Goal: Navigation & Orientation: Find specific page/section

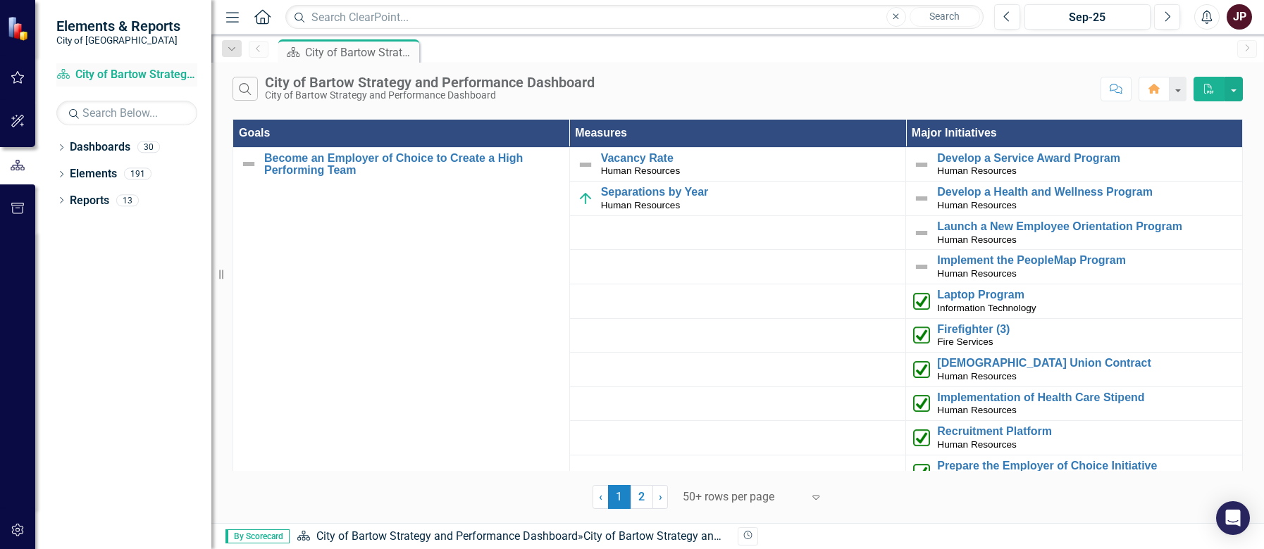
click at [128, 72] on link "Dashboard City of Bartow Strategy and Performance Dashboard" at bounding box center [126, 75] width 141 height 16
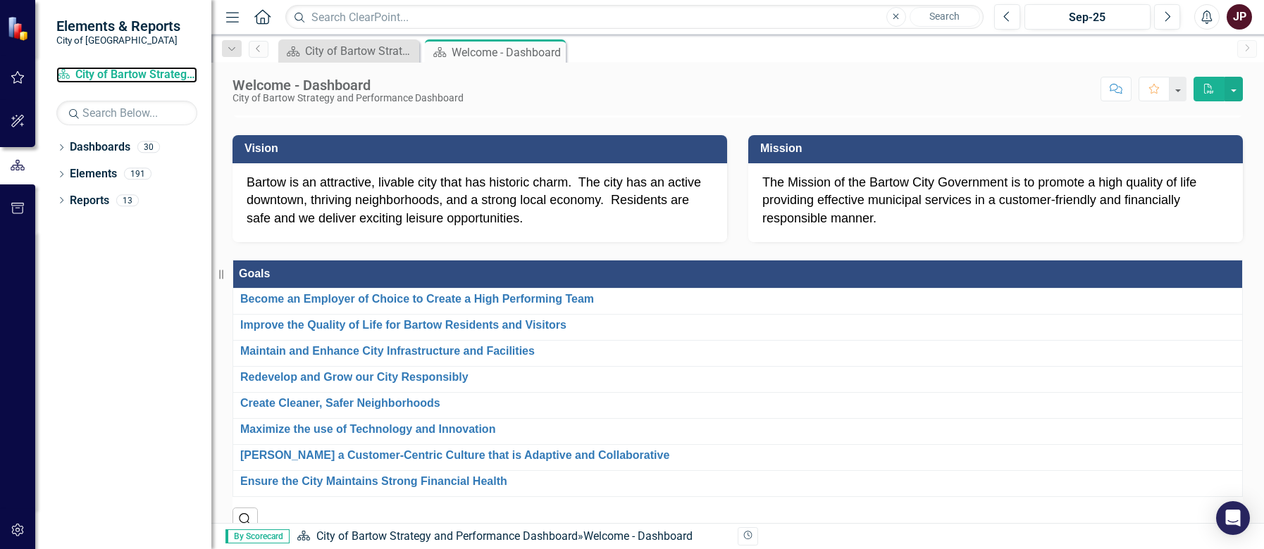
scroll to position [70, 0]
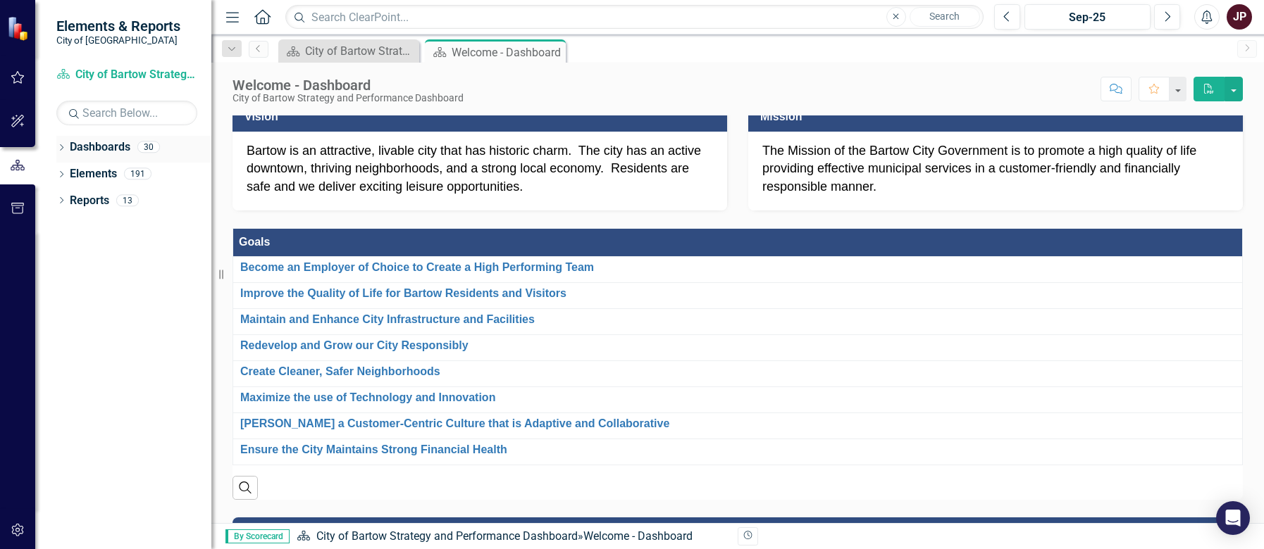
click at [57, 148] on icon "Dropdown" at bounding box center [61, 149] width 10 height 8
click at [56, 203] on icon "Dropdown" at bounding box center [61, 202] width 10 height 8
click at [63, 307] on icon at bounding box center [62, 307] width 4 height 6
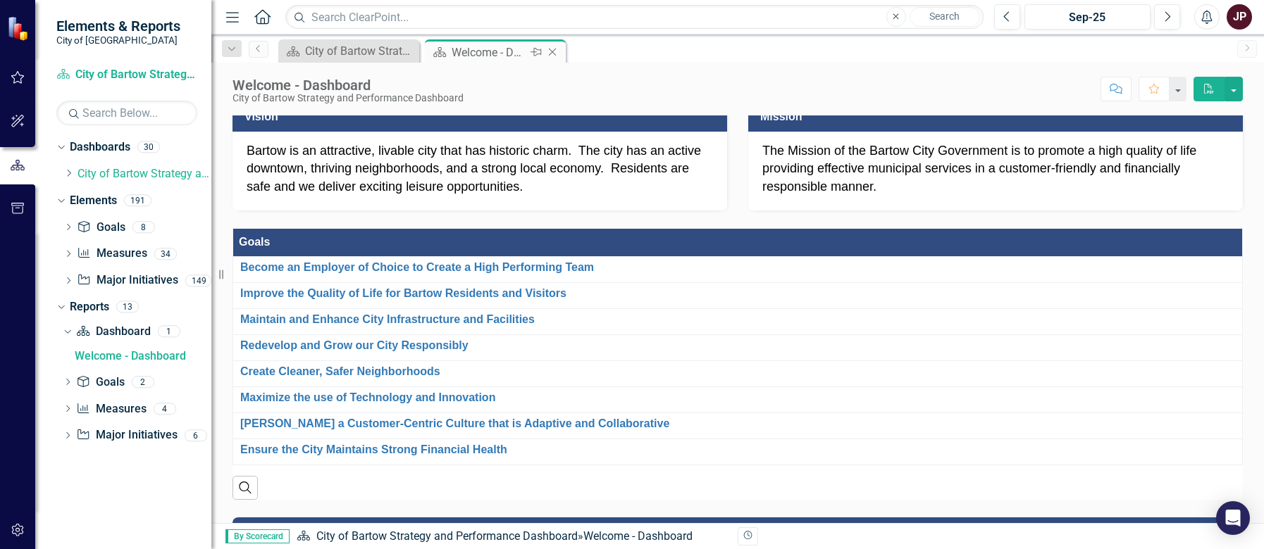
click at [489, 52] on div "Welcome - Dashboard" at bounding box center [488, 53] width 75 height 18
click at [237, 17] on icon "button" at bounding box center [232, 17] width 13 height 10
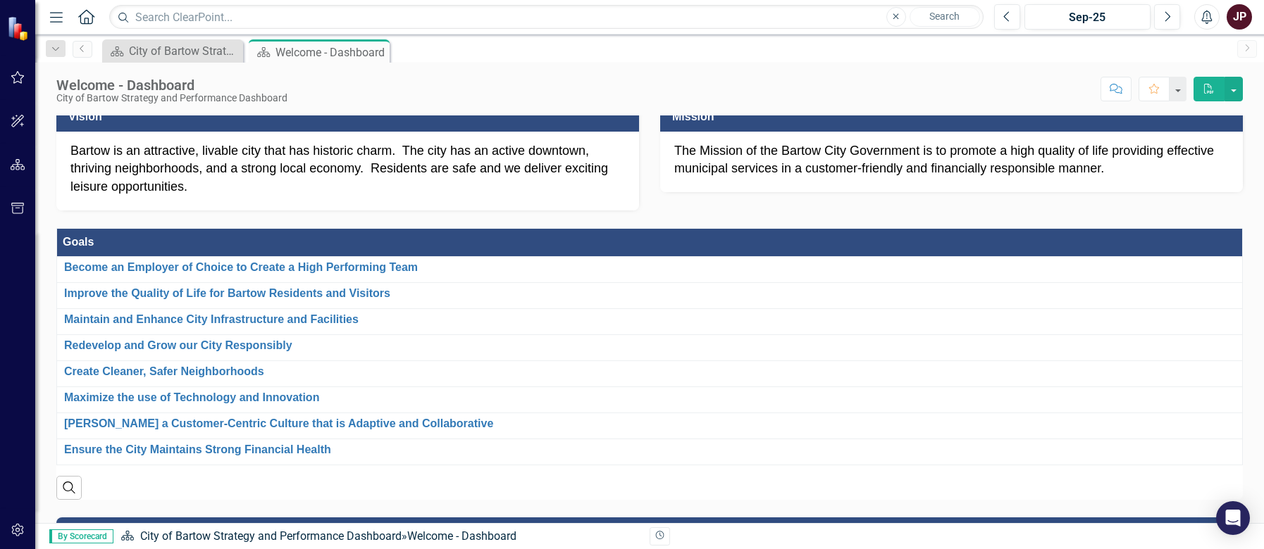
click at [60, 21] on icon "Menu" at bounding box center [56, 16] width 18 height 15
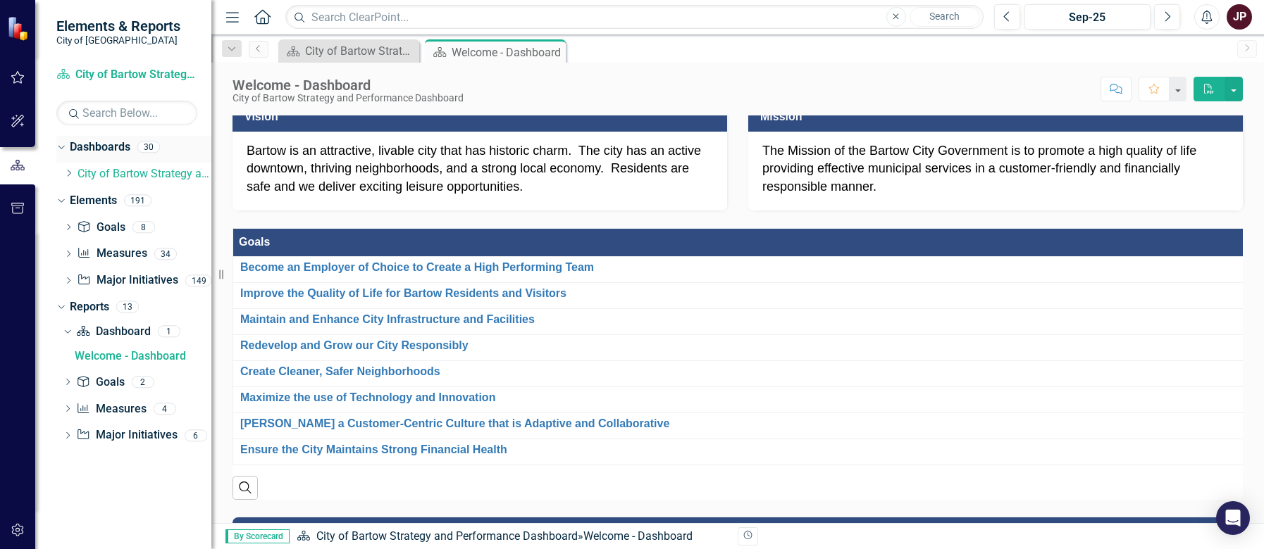
click at [62, 146] on icon "Dropdown" at bounding box center [60, 147] width 8 height 10
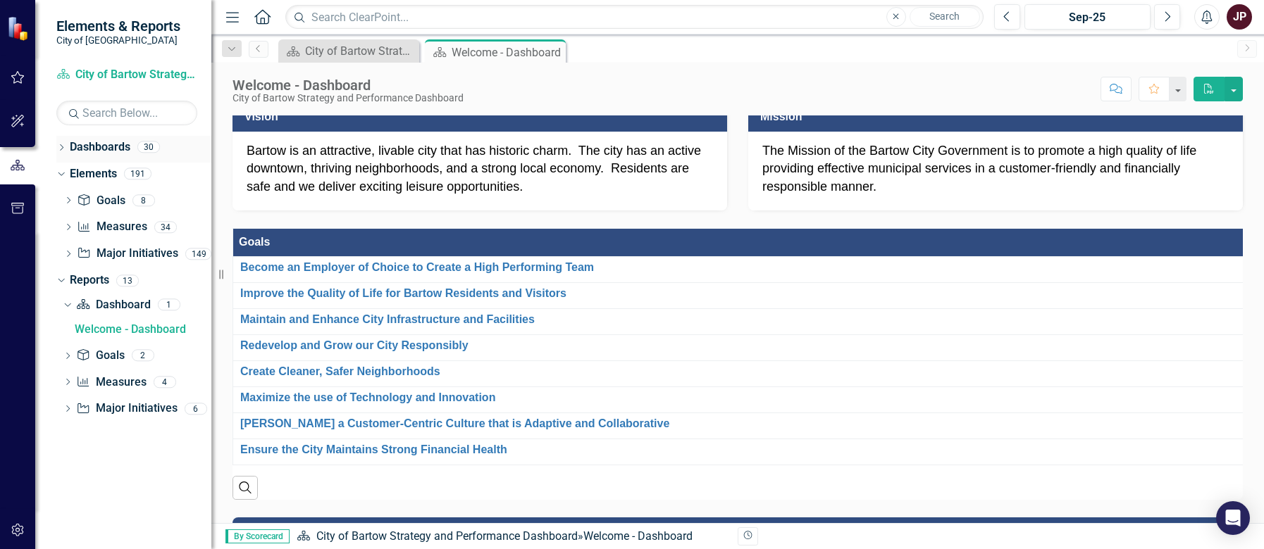
click at [62, 146] on icon "Dropdown" at bounding box center [61, 149] width 10 height 8
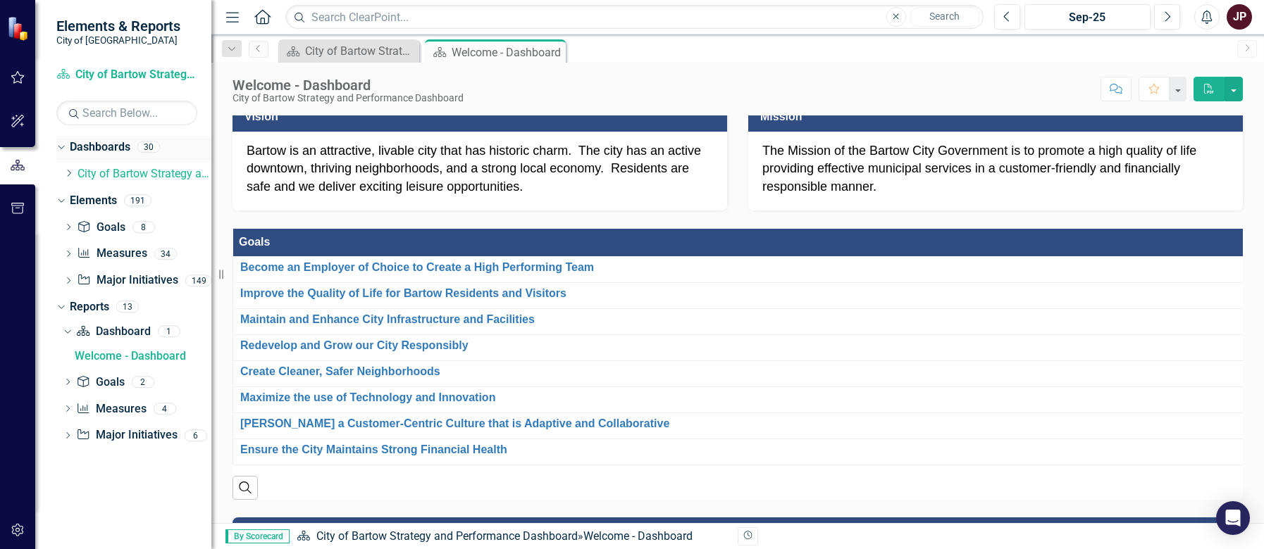
click at [155, 148] on div "30" at bounding box center [148, 148] width 23 height 12
click at [149, 144] on div "30" at bounding box center [148, 148] width 23 height 12
click at [18, 162] on icon "button" at bounding box center [17, 165] width 15 height 13
click at [18, 207] on icon "button" at bounding box center [18, 208] width 15 height 11
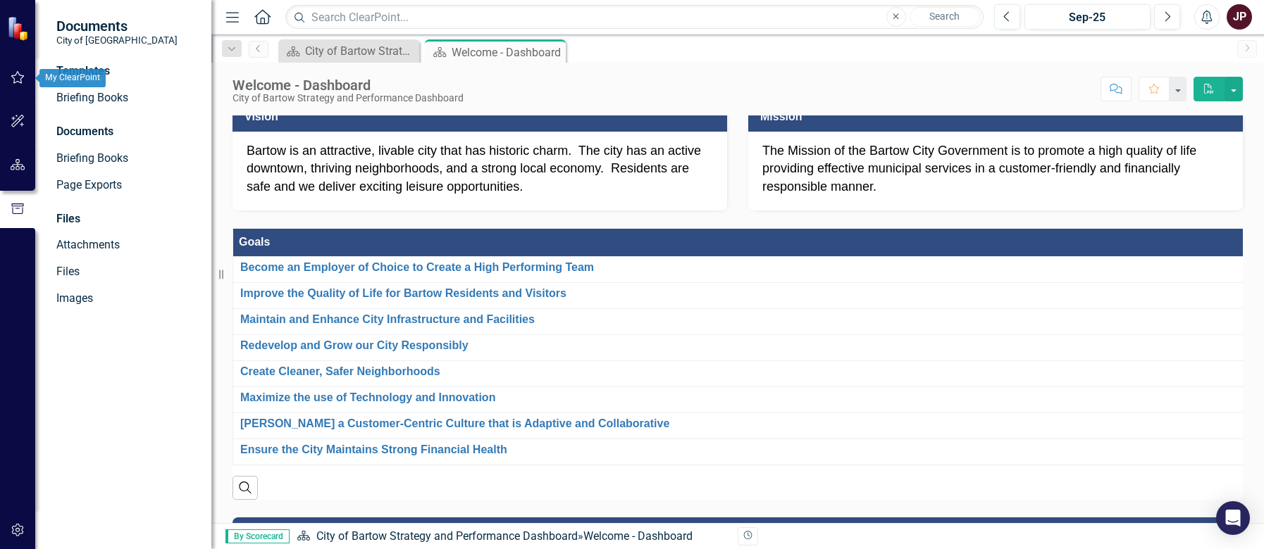
click at [20, 83] on icon "button" at bounding box center [17, 77] width 13 height 13
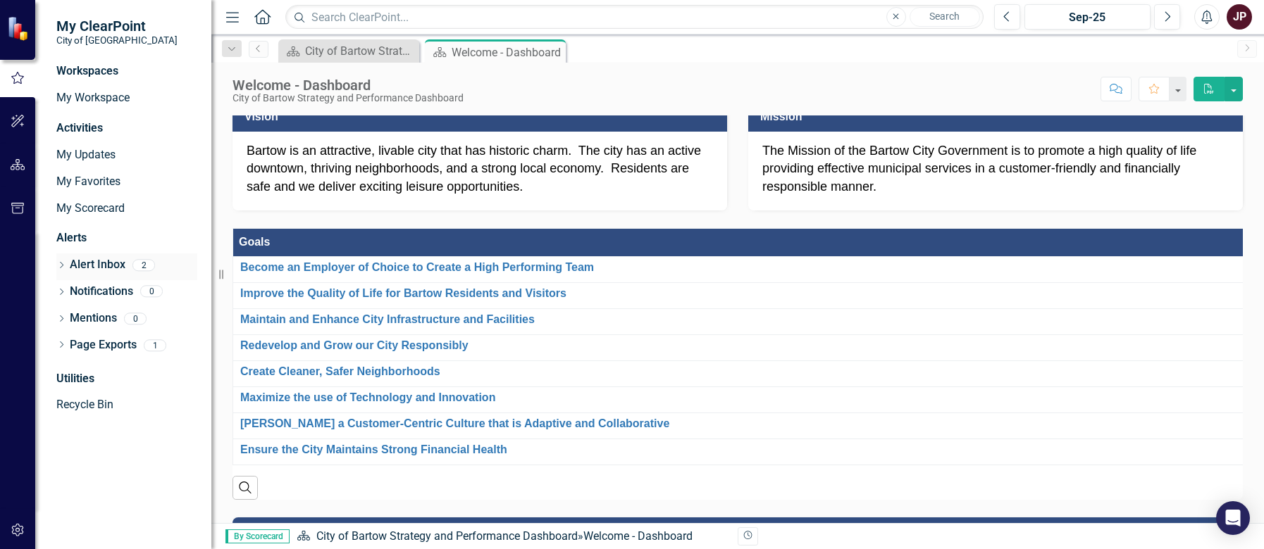
click at [108, 263] on link "Alert Inbox" at bounding box center [98, 265] width 56 height 16
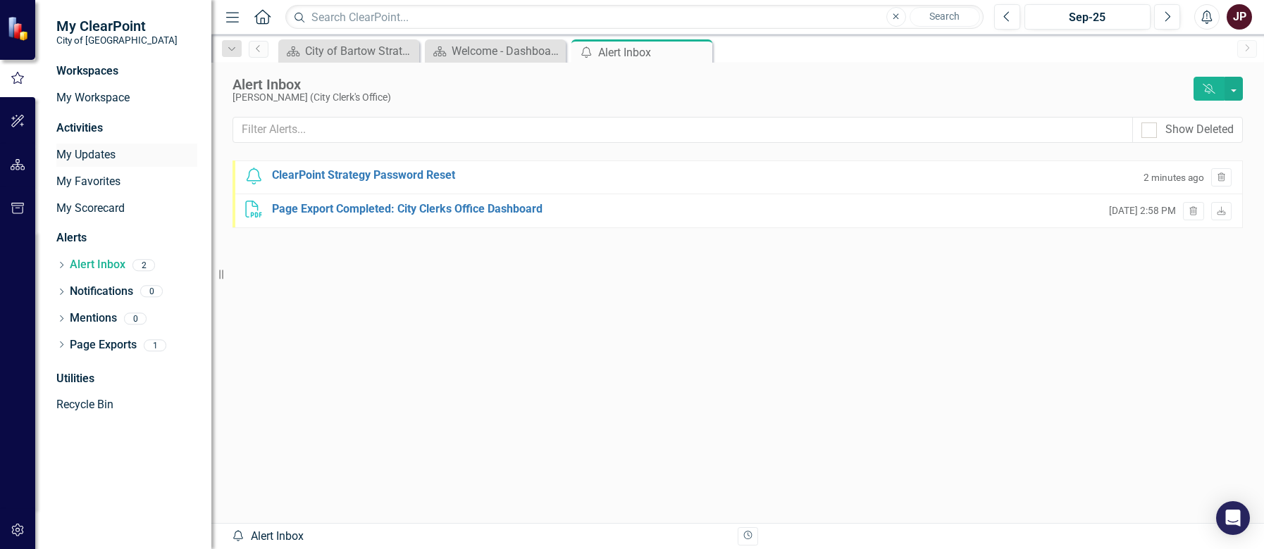
click at [101, 149] on link "My Updates" at bounding box center [126, 155] width 141 height 16
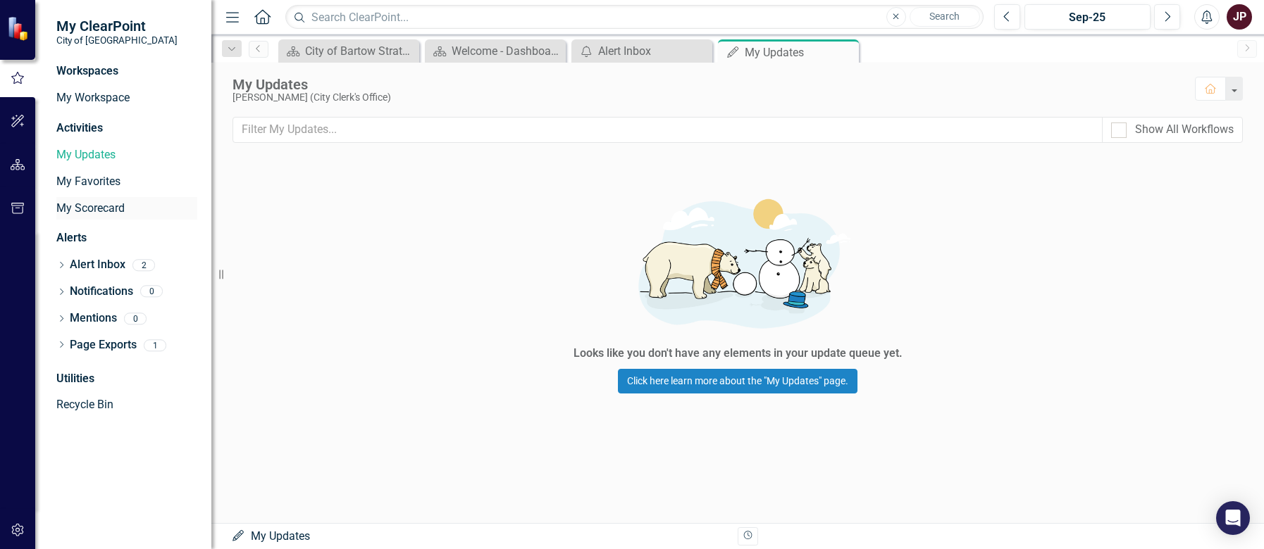
click at [104, 205] on link "My Scorecard" at bounding box center [126, 209] width 141 height 16
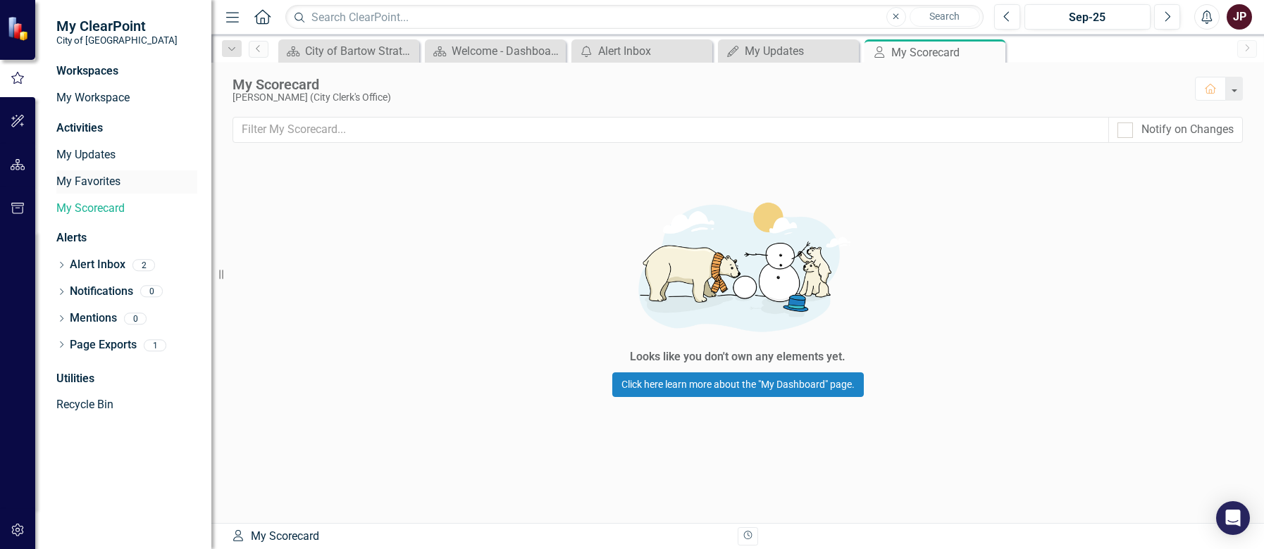
click at [105, 183] on link "My Favorites" at bounding box center [126, 182] width 141 height 16
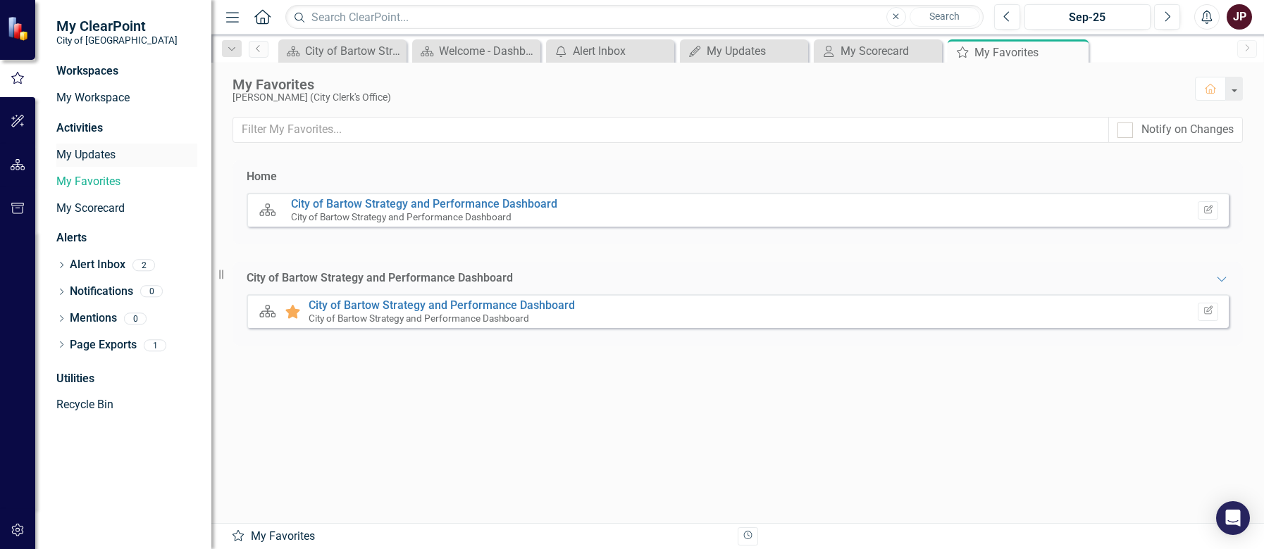
click at [94, 151] on link "My Updates" at bounding box center [126, 155] width 141 height 16
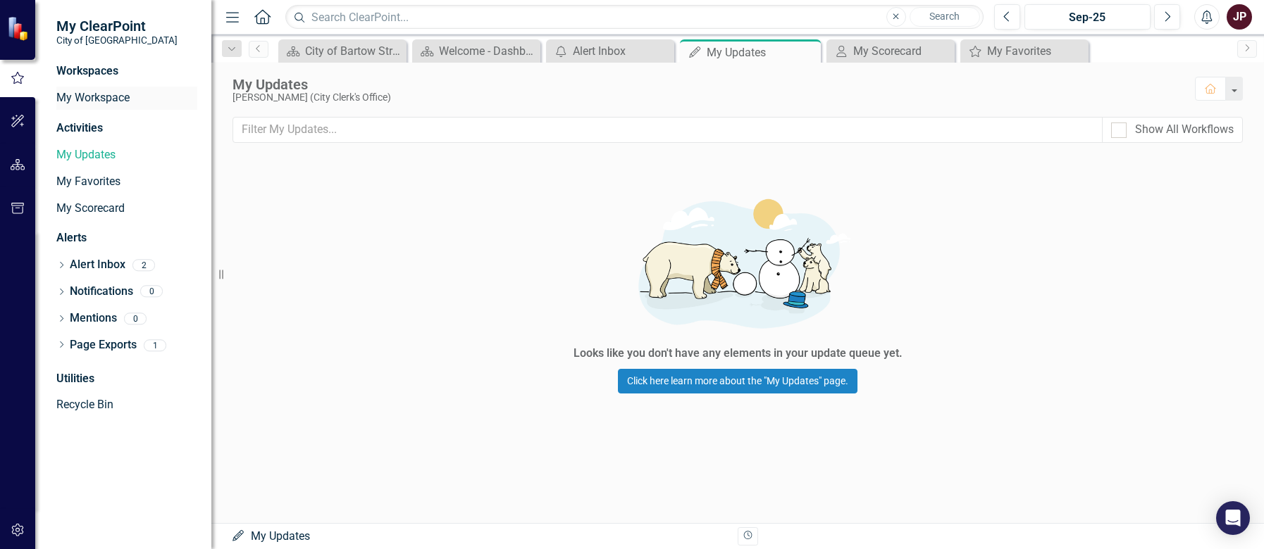
click at [100, 93] on link "My Workspace" at bounding box center [126, 98] width 141 height 16
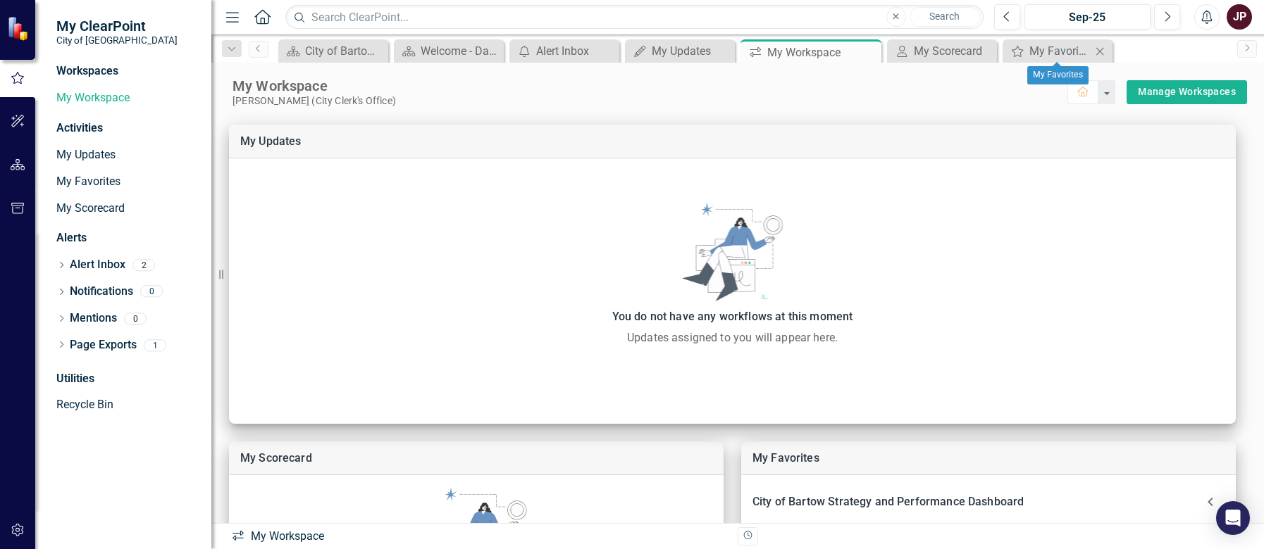
click at [1103, 55] on icon "Close" at bounding box center [1099, 51] width 14 height 11
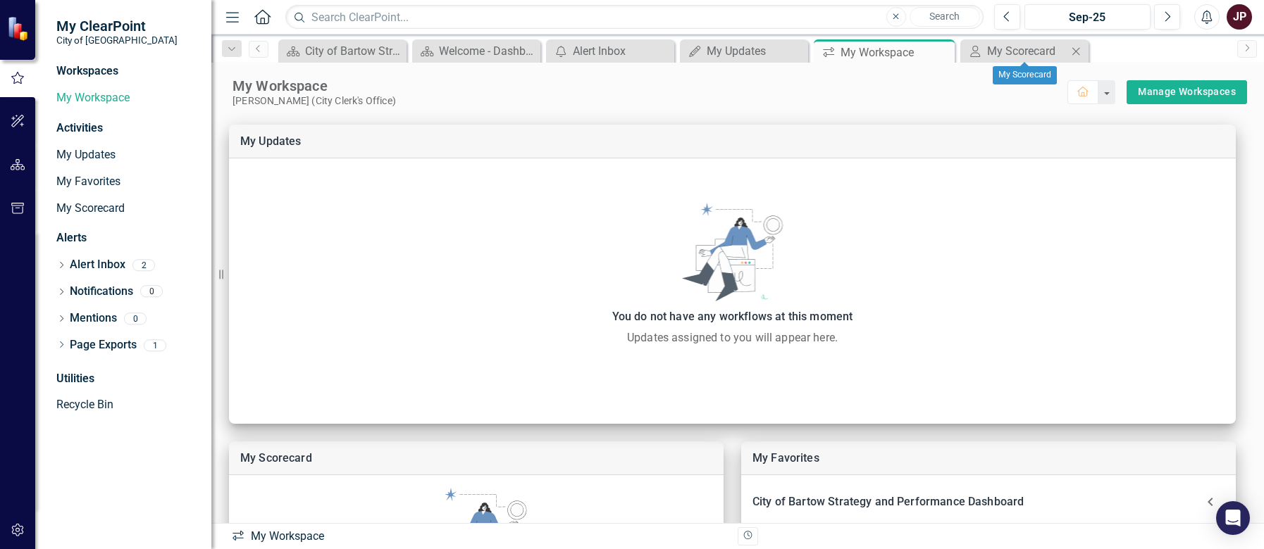
click at [1083, 49] on icon "Close" at bounding box center [1075, 51] width 14 height 11
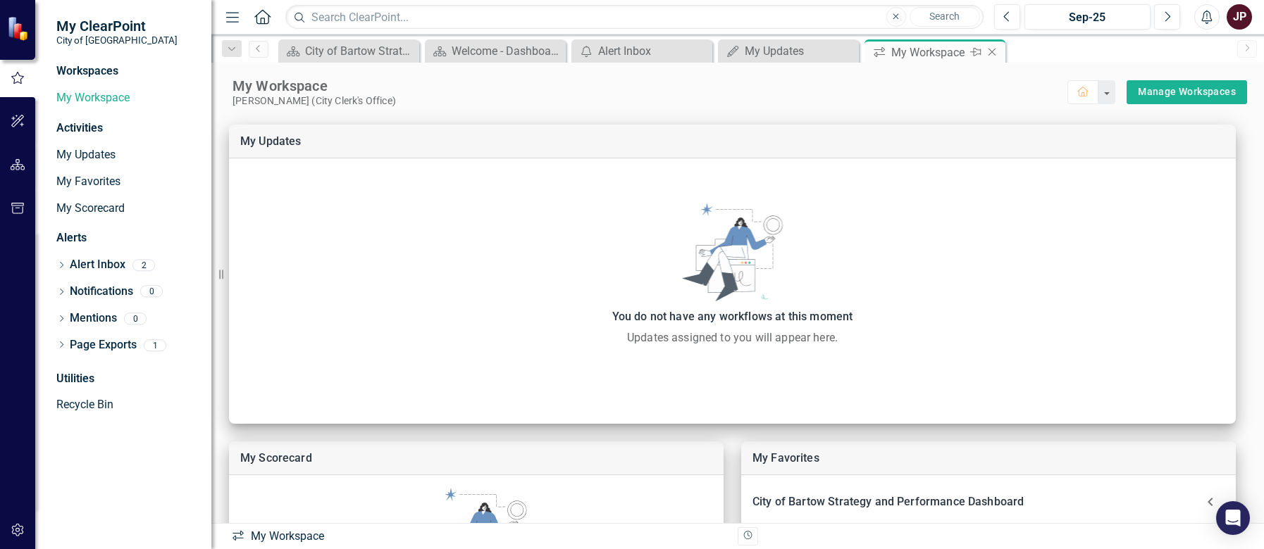
click at [998, 55] on icon "Close" at bounding box center [992, 51] width 14 height 11
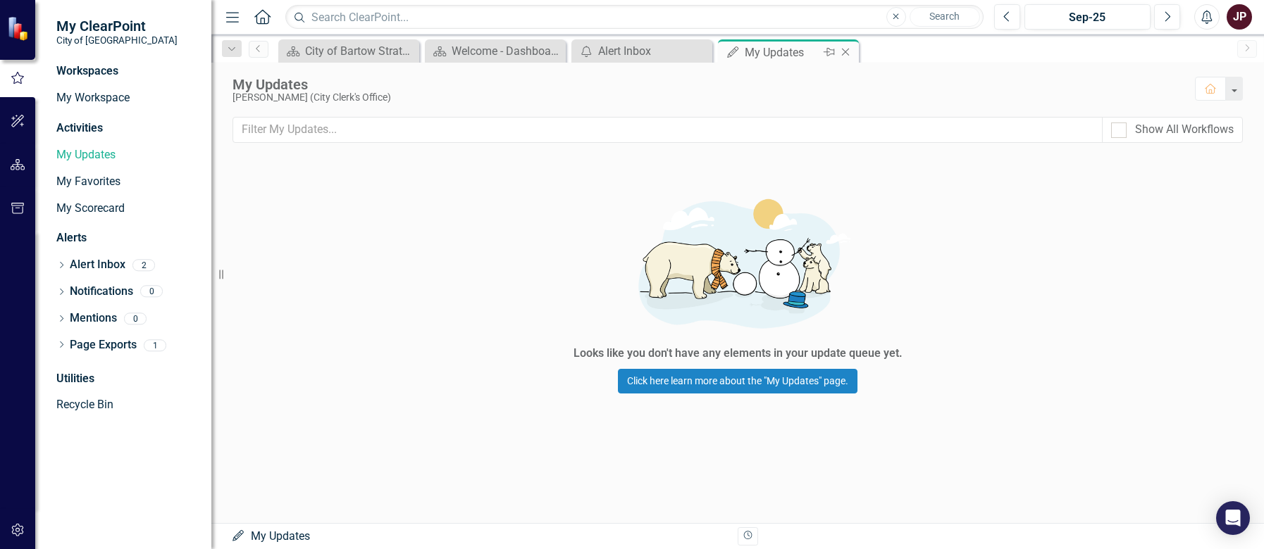
click at [847, 53] on icon "Close" at bounding box center [845, 51] width 14 height 11
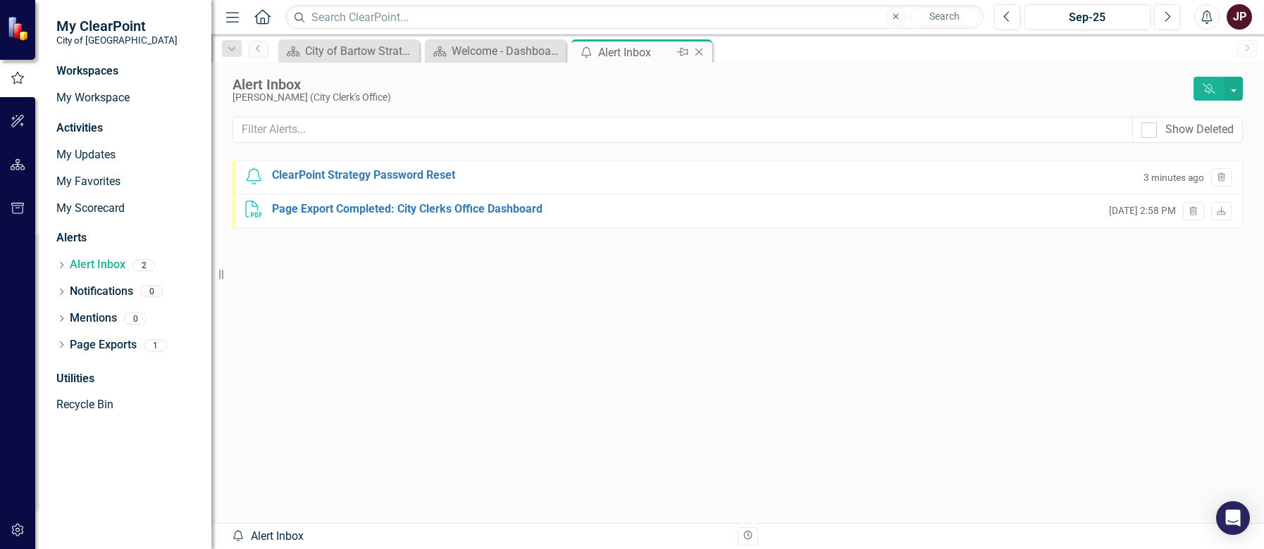
click at [700, 49] on icon "Close" at bounding box center [699, 51] width 14 height 11
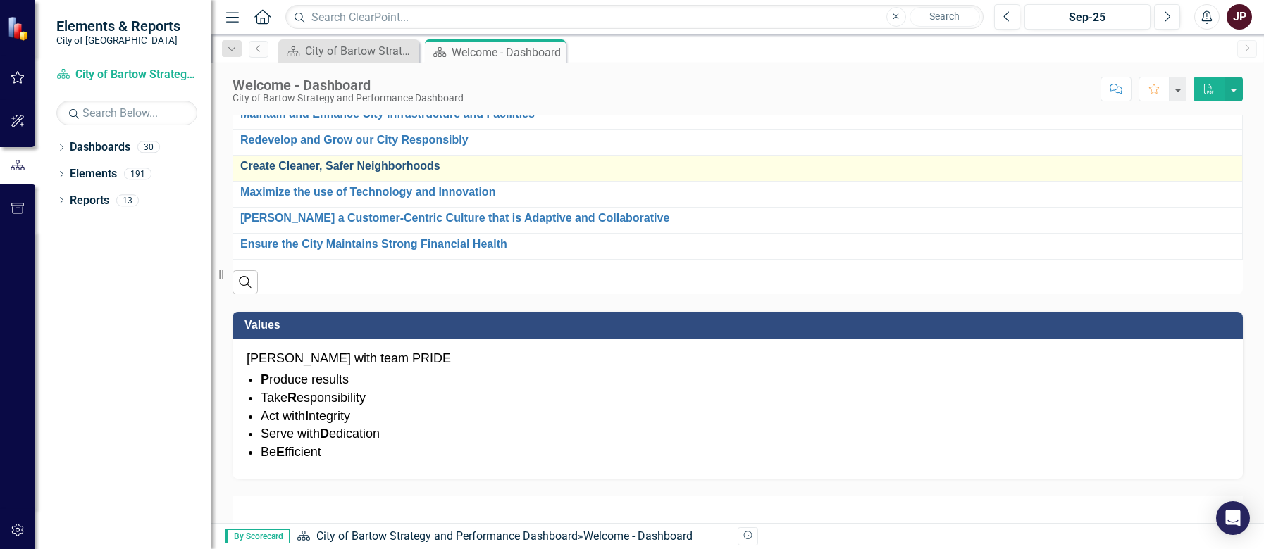
scroll to position [423, 0]
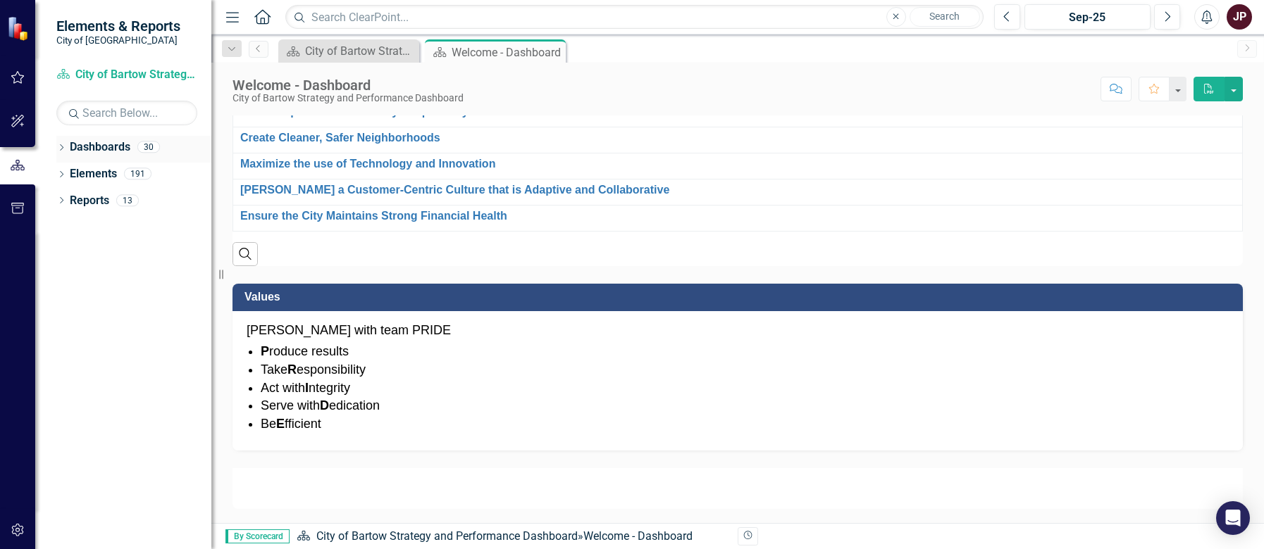
click at [61, 151] on icon "Dropdown" at bounding box center [61, 149] width 10 height 8
click at [70, 171] on icon "Dropdown" at bounding box center [68, 173] width 11 height 8
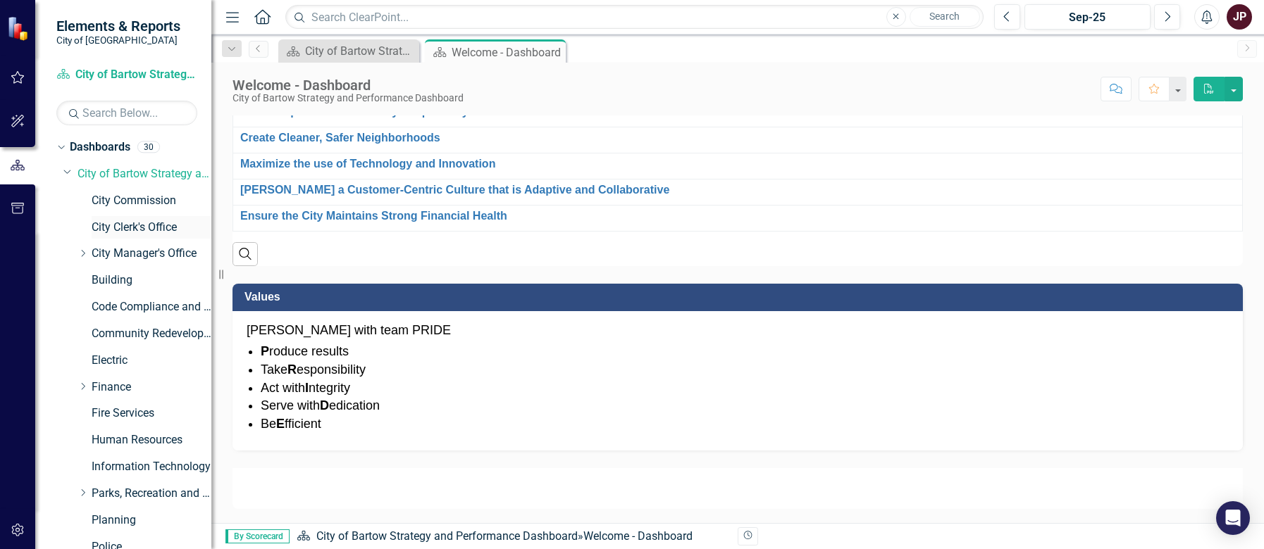
click at [115, 223] on link "City Clerk's Office" at bounding box center [152, 228] width 120 height 16
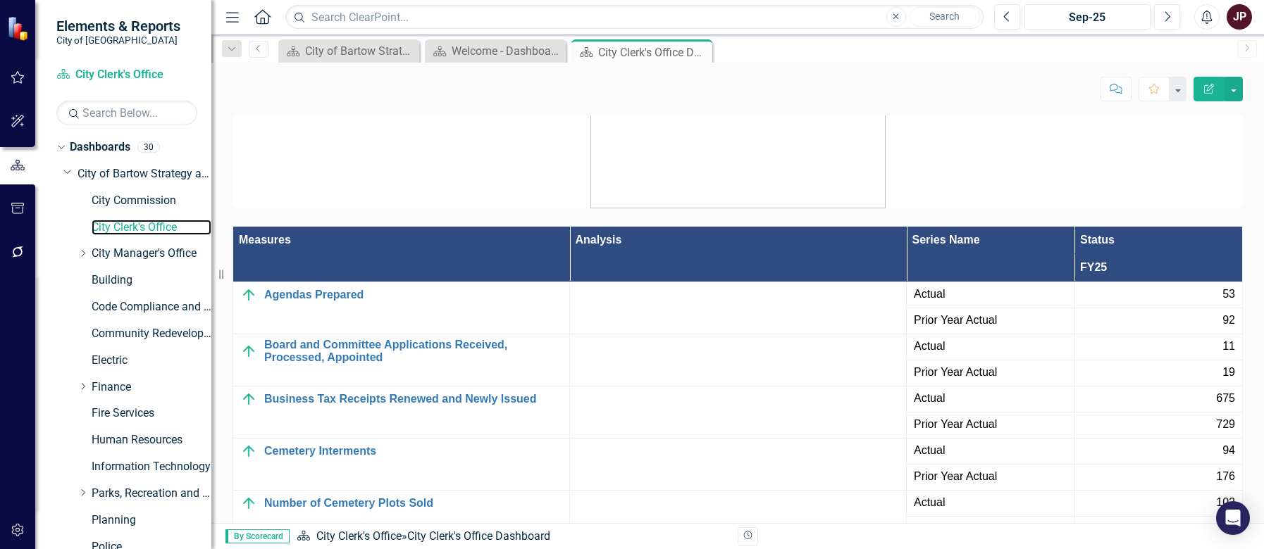
scroll to position [1902, 0]
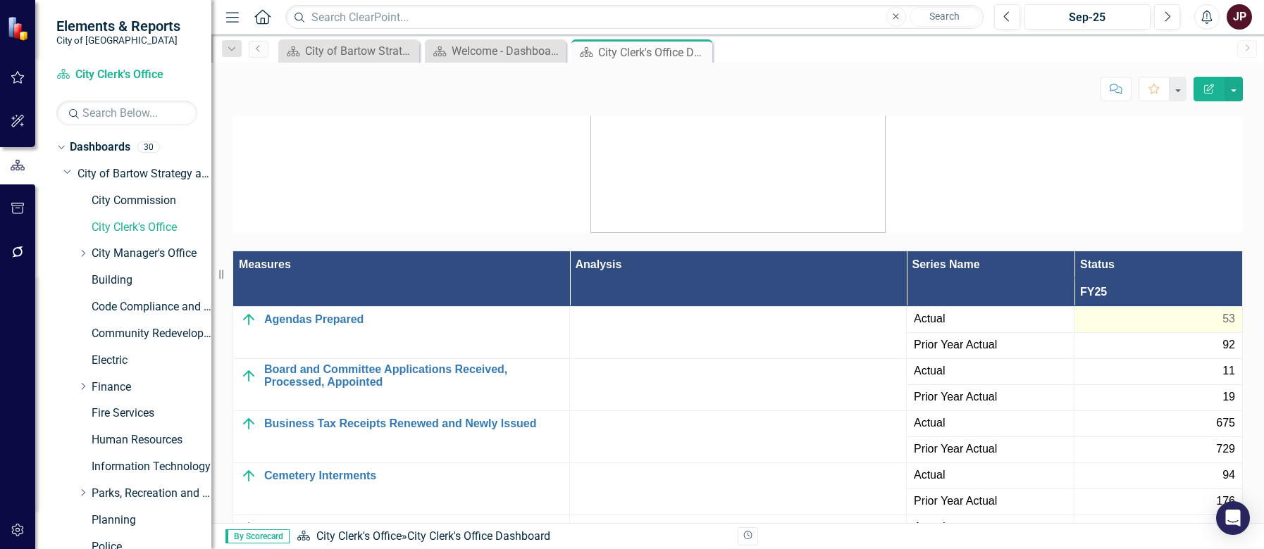
click at [1179, 314] on div "53" at bounding box center [1158, 319] width 154 height 16
click at [1222, 318] on span "53" at bounding box center [1228, 319] width 13 height 16
click at [1152, 321] on div "53" at bounding box center [1158, 319] width 154 height 16
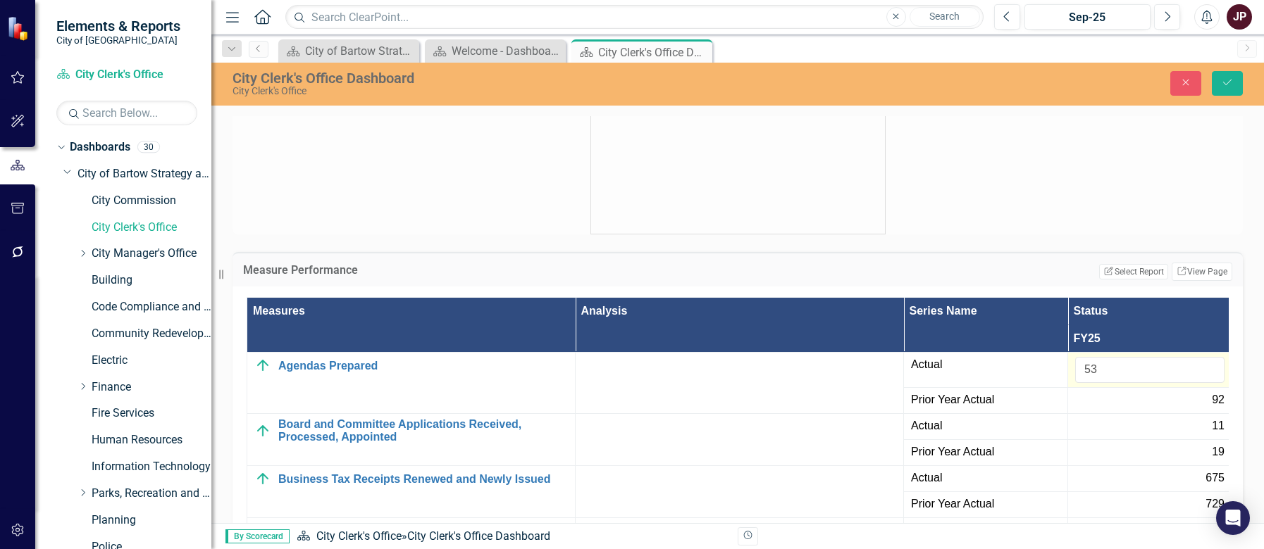
click at [427, 199] on div at bounding box center [737, 142] width 1031 height 183
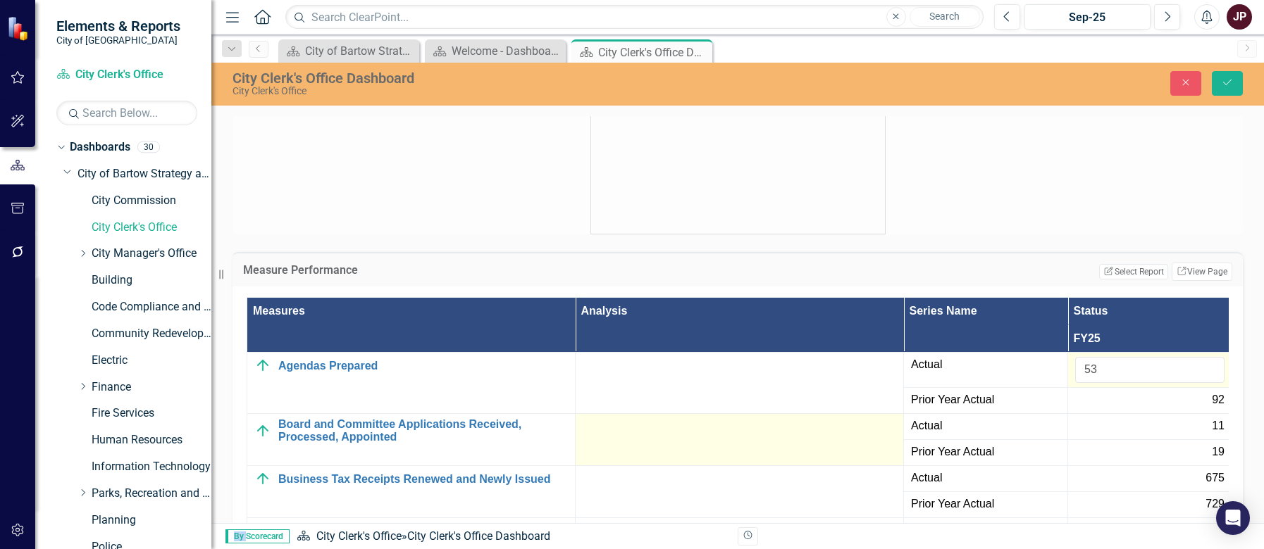
click at [642, 455] on td at bounding box center [739, 440] width 328 height 52
click at [645, 450] on td at bounding box center [739, 440] width 328 height 52
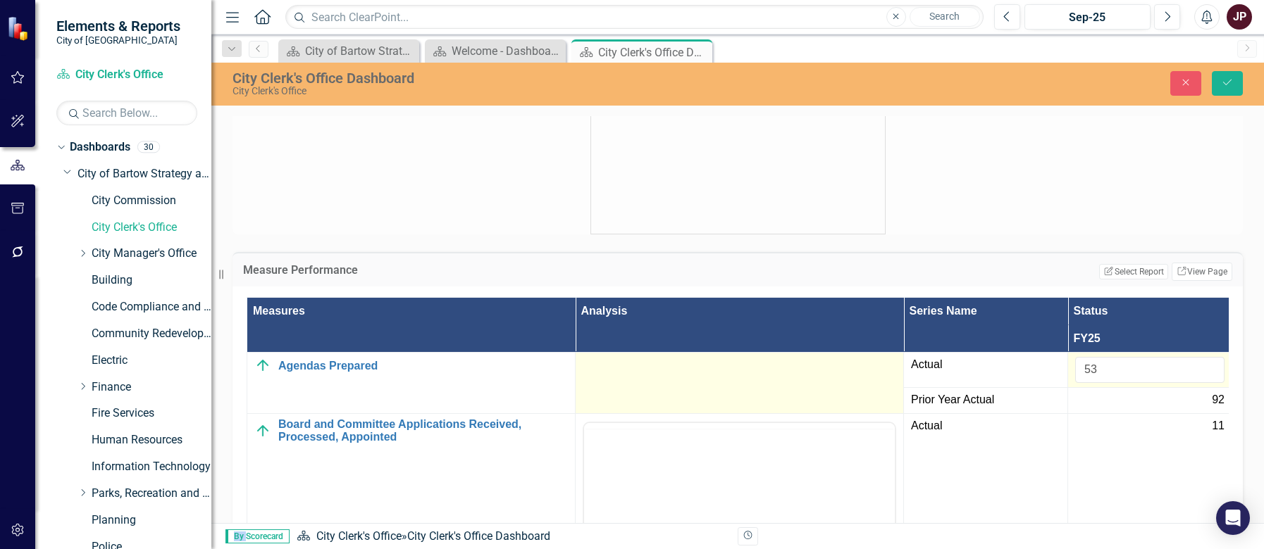
scroll to position [0, 0]
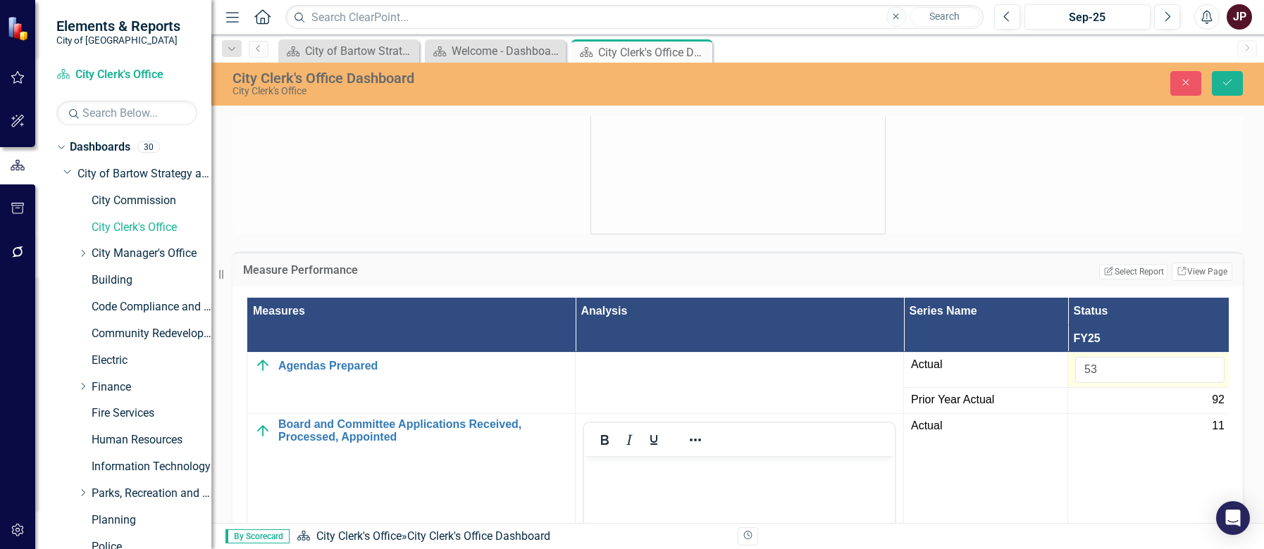
click at [435, 161] on div at bounding box center [737, 142] width 1031 height 183
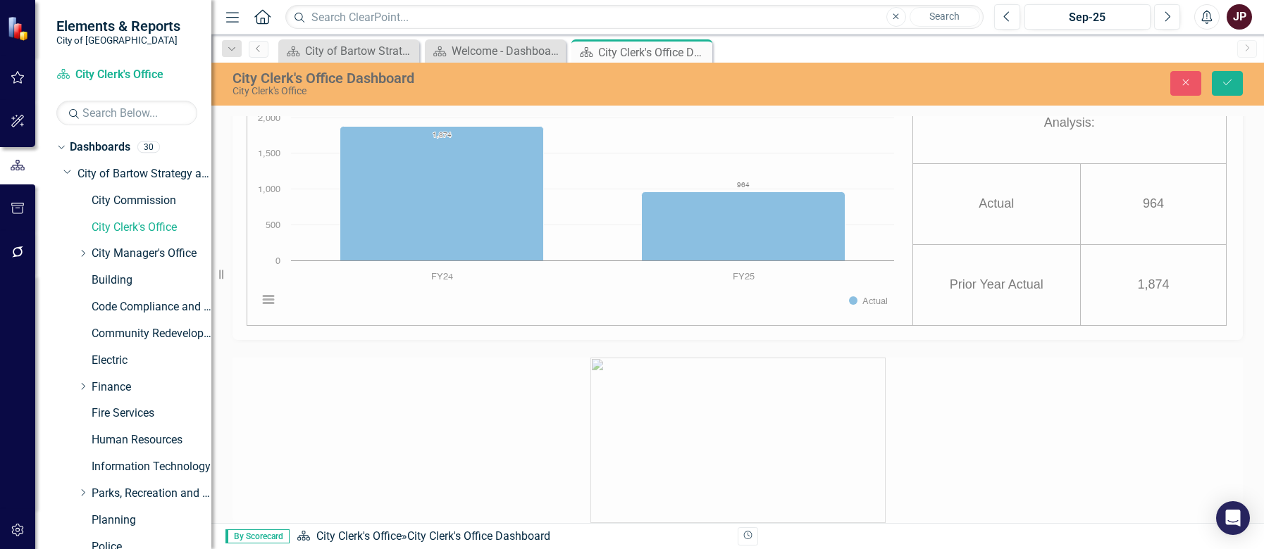
scroll to position [1479, 0]
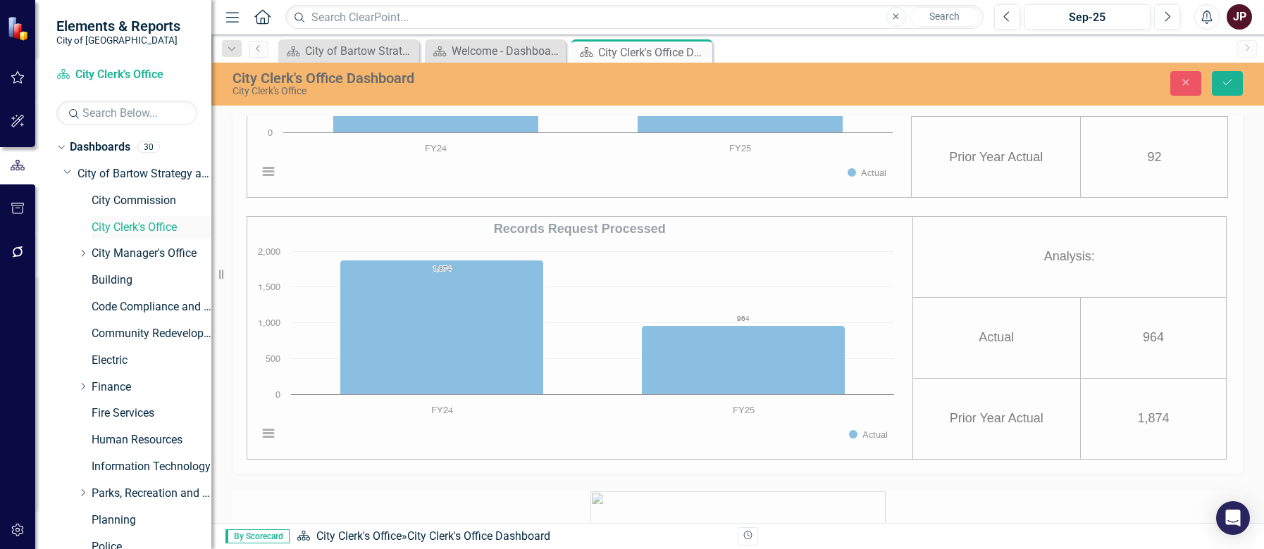
click at [141, 227] on link "City Clerk's Office" at bounding box center [152, 228] width 120 height 16
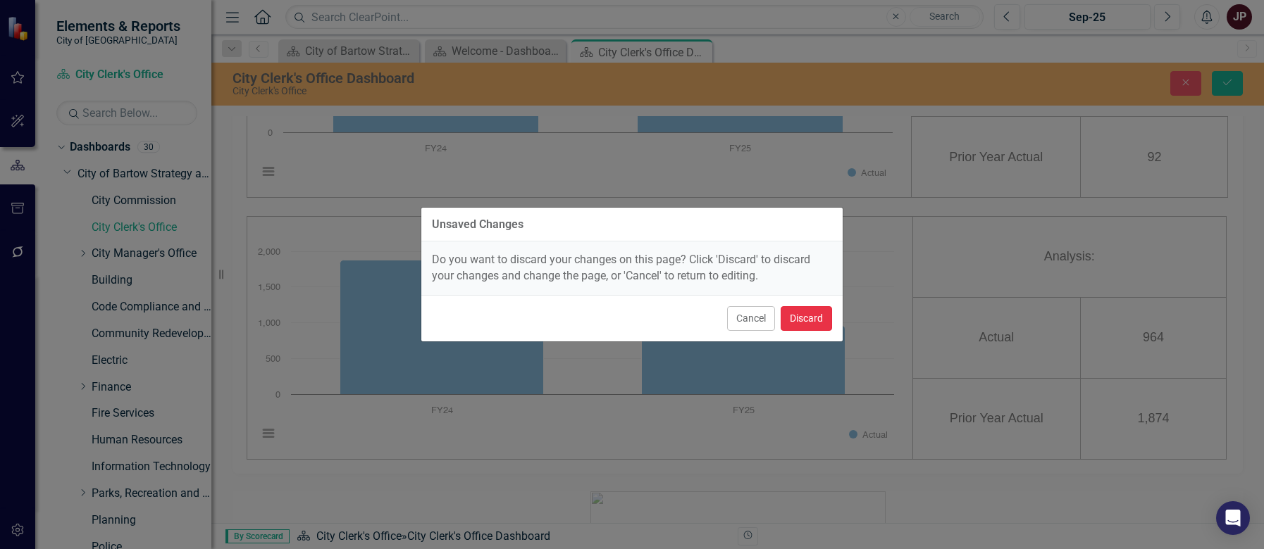
click at [812, 322] on button "Discard" at bounding box center [805, 318] width 51 height 25
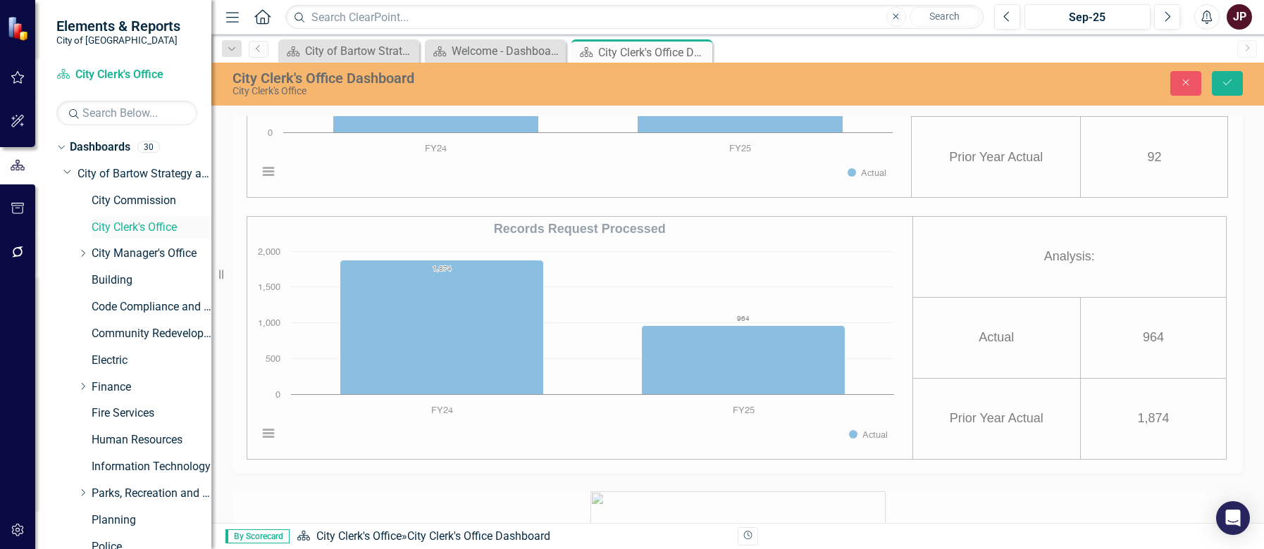
click at [132, 231] on link "City Clerk's Office" at bounding box center [152, 228] width 120 height 16
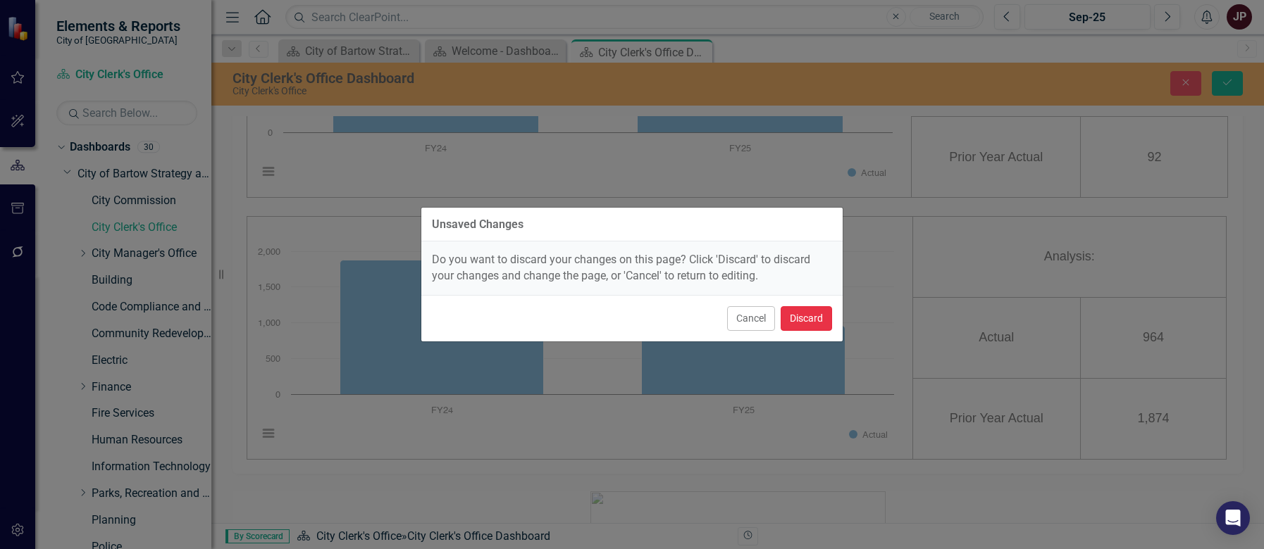
click at [806, 316] on button "Discard" at bounding box center [805, 318] width 51 height 25
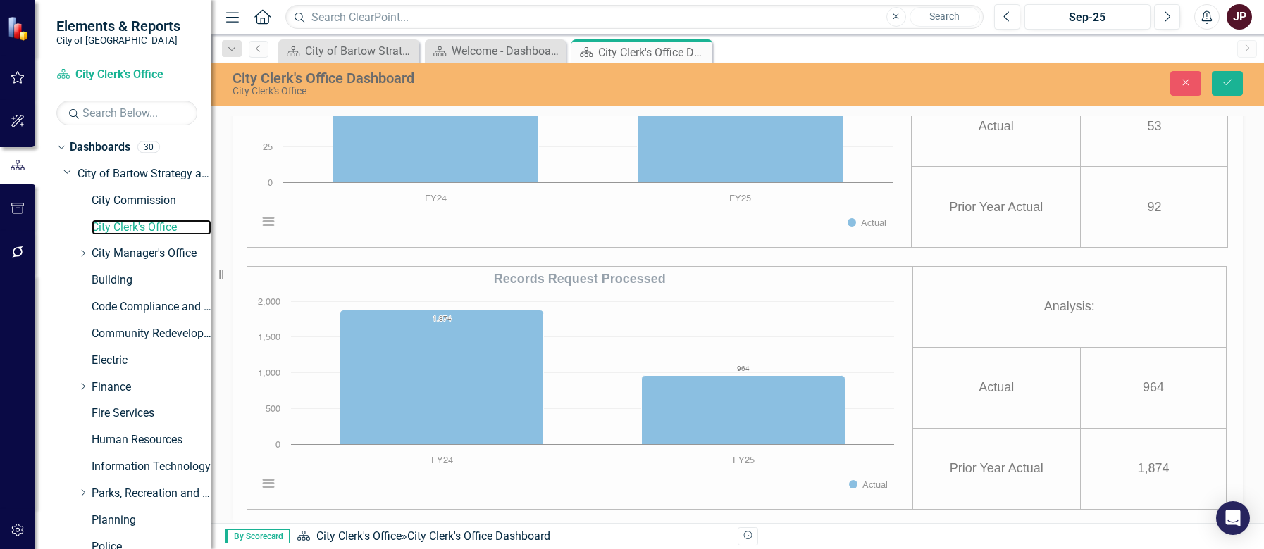
scroll to position [1409, 0]
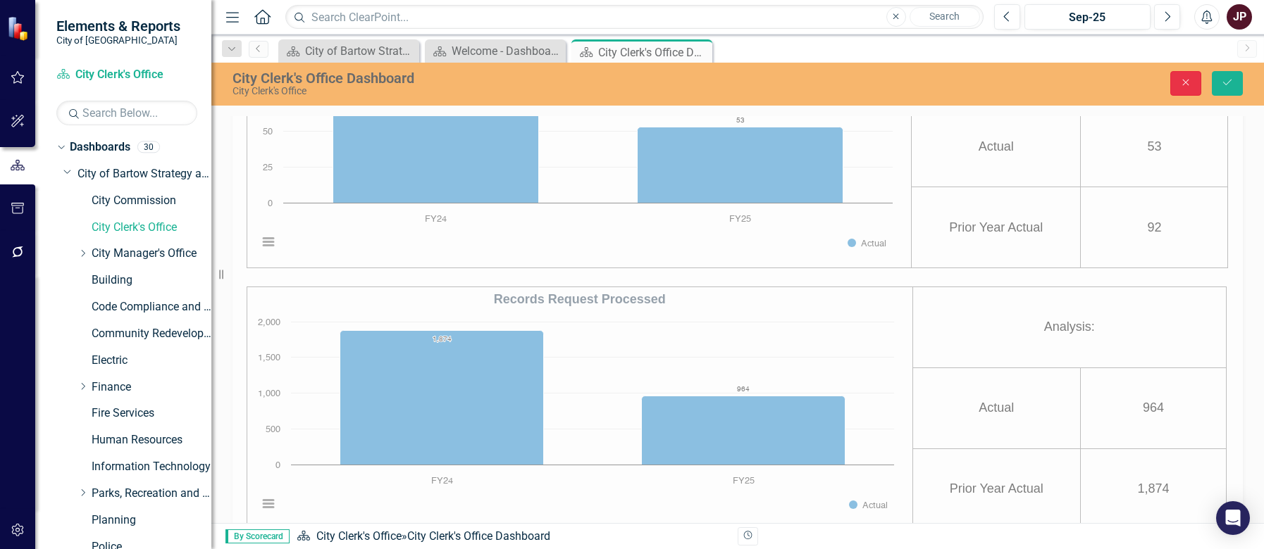
click at [1186, 85] on icon "Close" at bounding box center [1185, 82] width 13 height 10
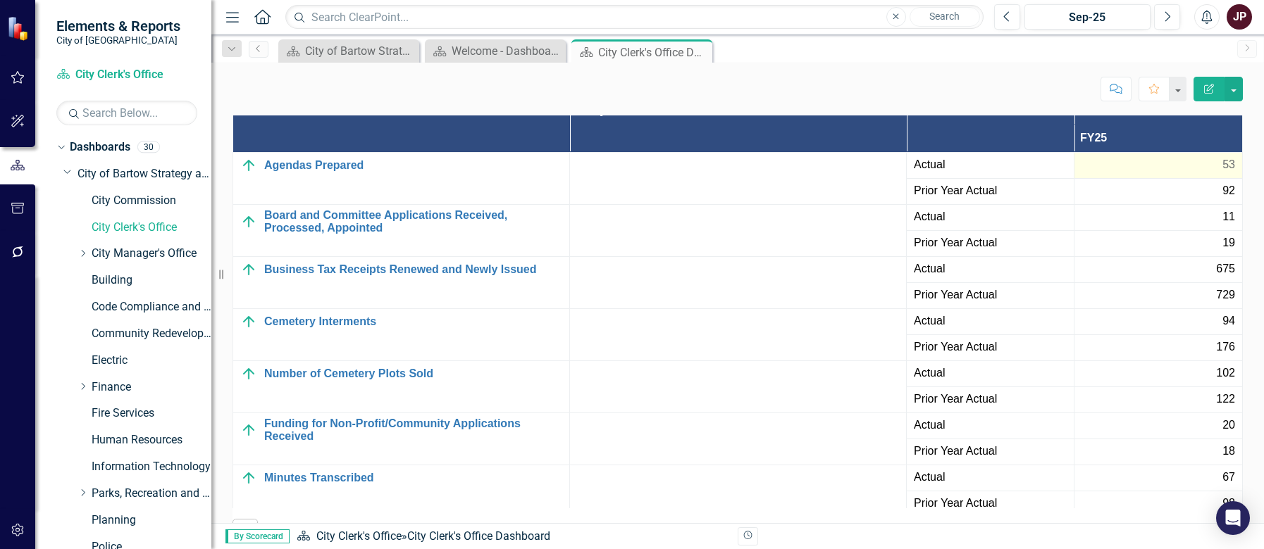
scroll to position [2090, 0]
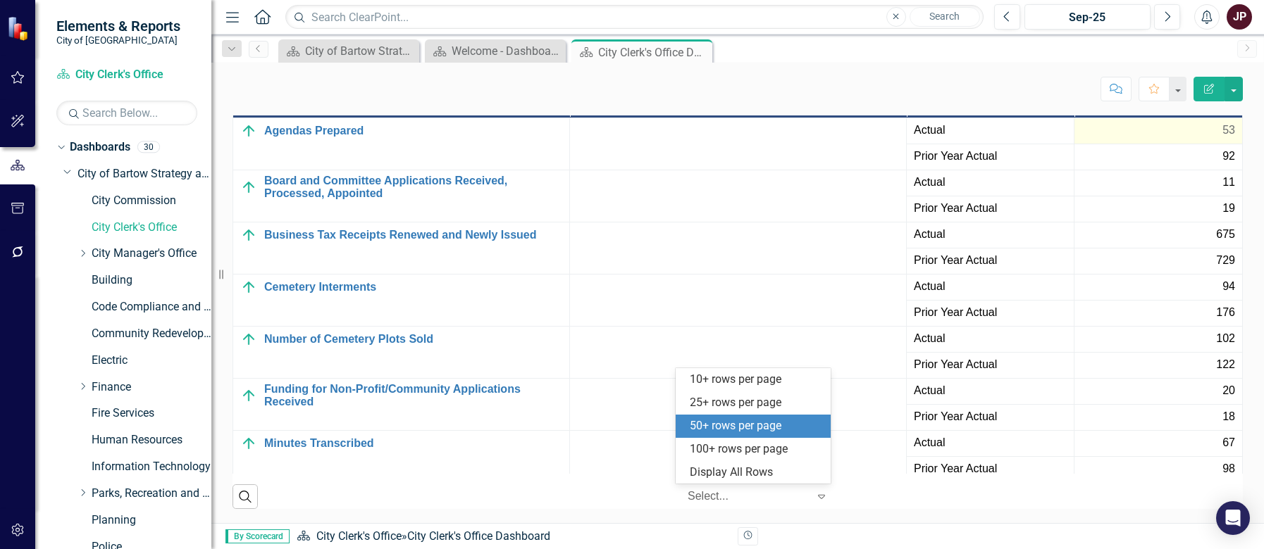
click at [814, 494] on icon "Expand" at bounding box center [821, 496] width 14 height 11
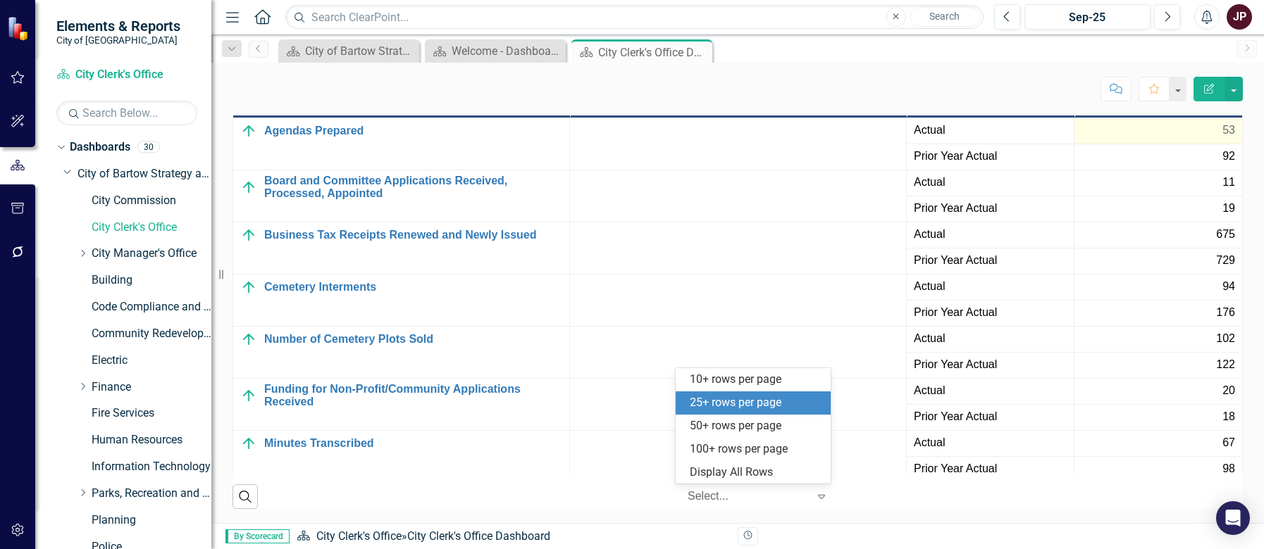
click at [718, 403] on div "25+ rows per page" at bounding box center [756, 403] width 132 height 16
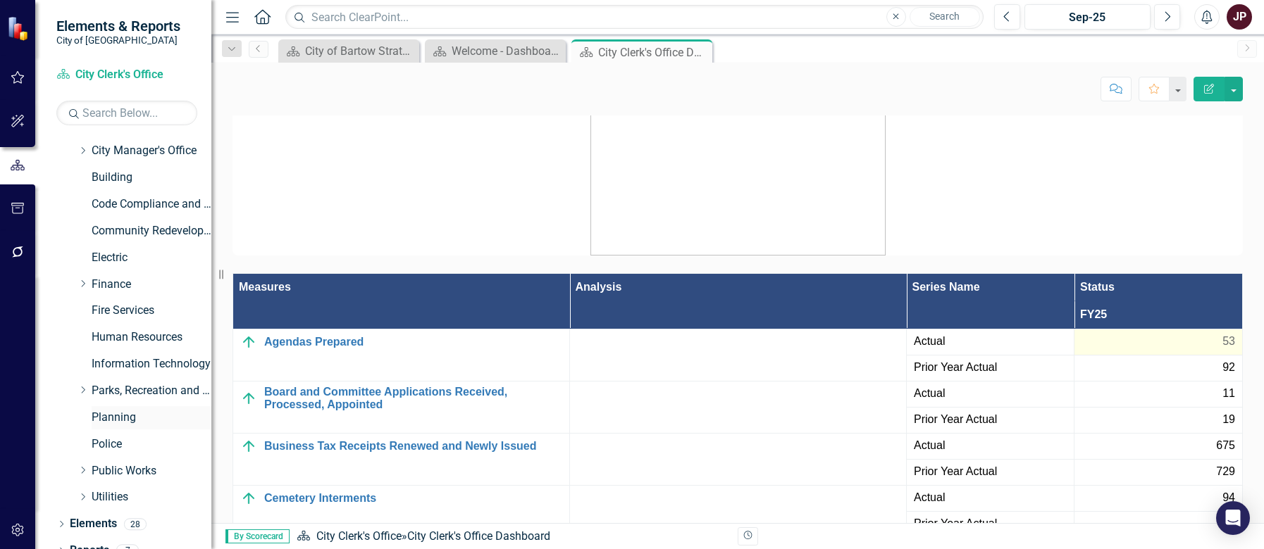
scroll to position [120, 0]
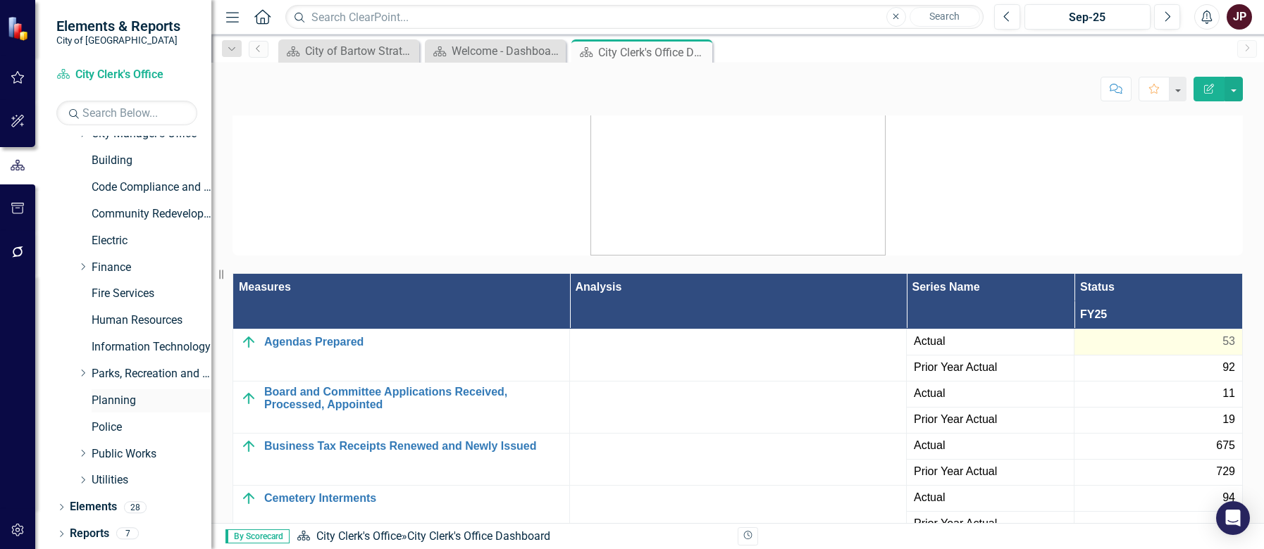
click at [120, 404] on link "Planning" at bounding box center [152, 401] width 120 height 16
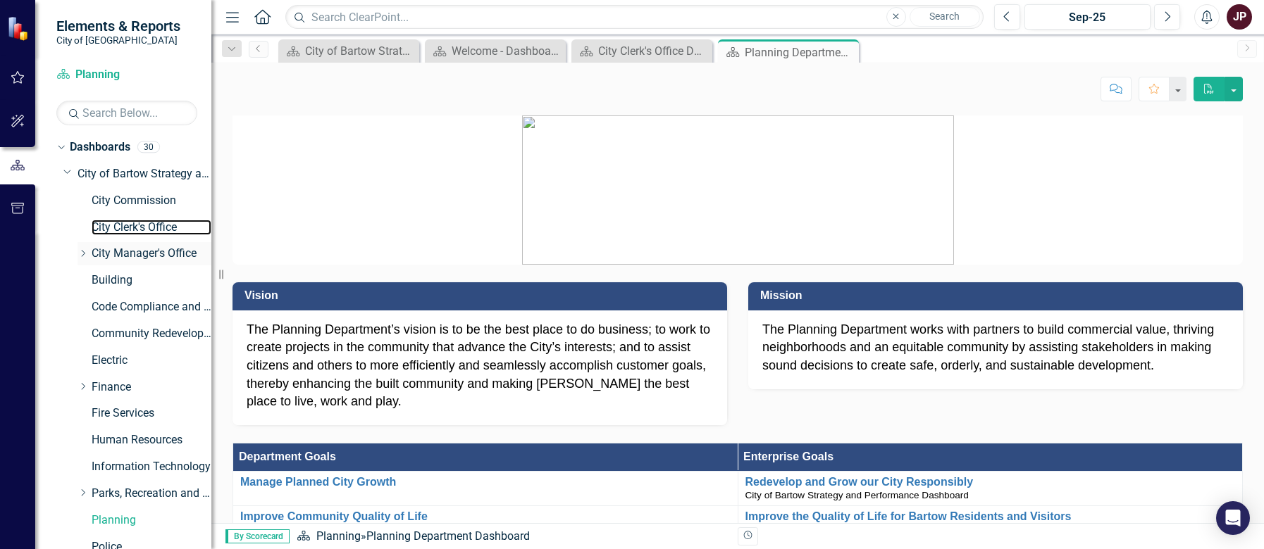
drag, startPoint x: 152, startPoint y: 230, endPoint x: 192, endPoint y: 244, distance: 42.5
click at [152, 230] on link "City Clerk's Office" at bounding box center [152, 228] width 120 height 16
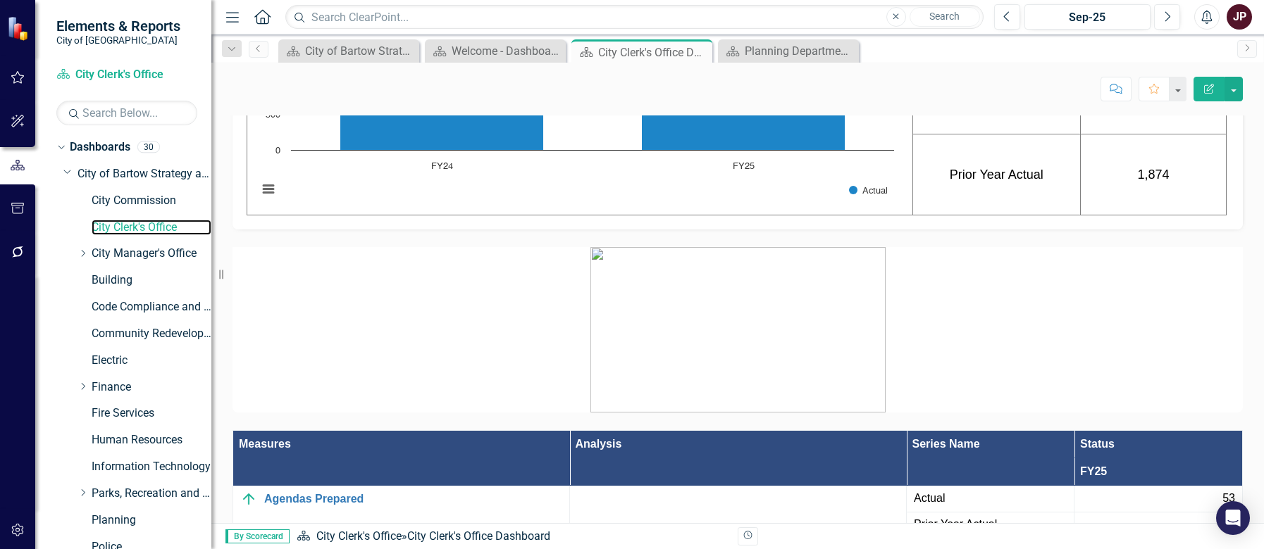
scroll to position [1690, 0]
